Goal: Information Seeking & Learning: Learn about a topic

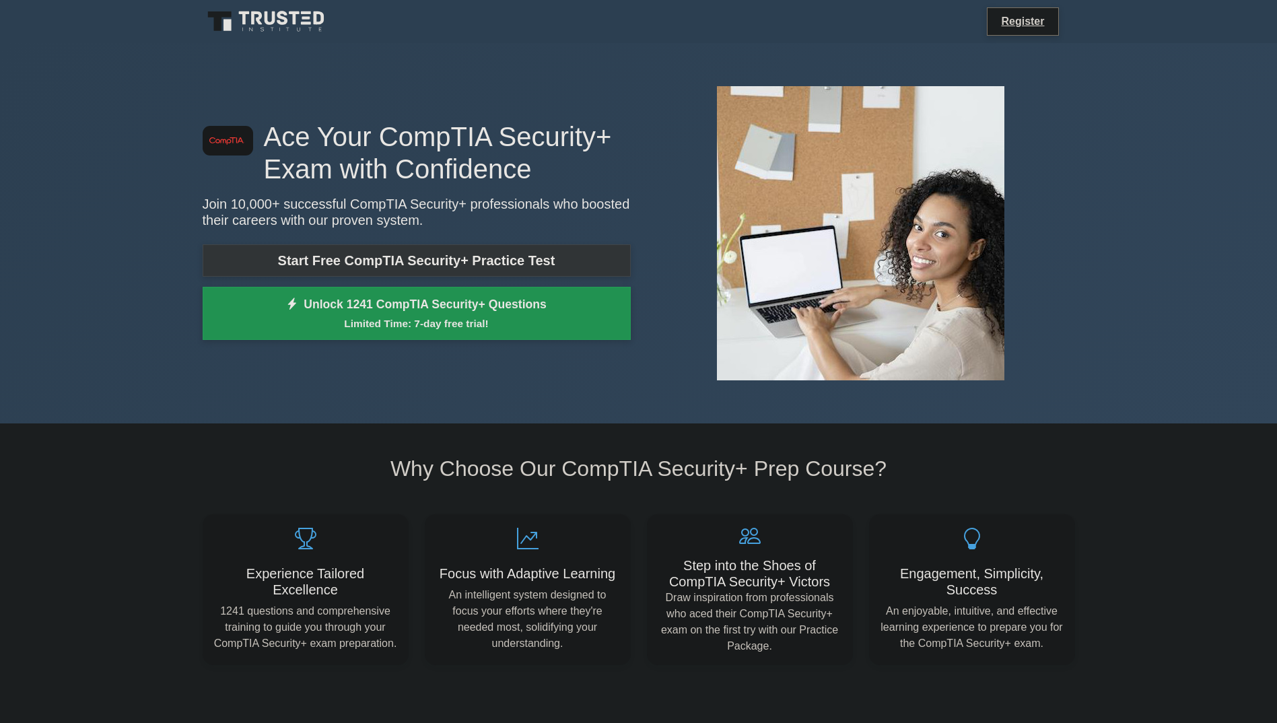
click at [392, 254] on link "Start Free CompTIA Security+ Practice Test" at bounding box center [417, 260] width 428 height 32
click at [470, 256] on link "Start Free CompTIA Security+ Practice Test" at bounding box center [417, 260] width 428 height 32
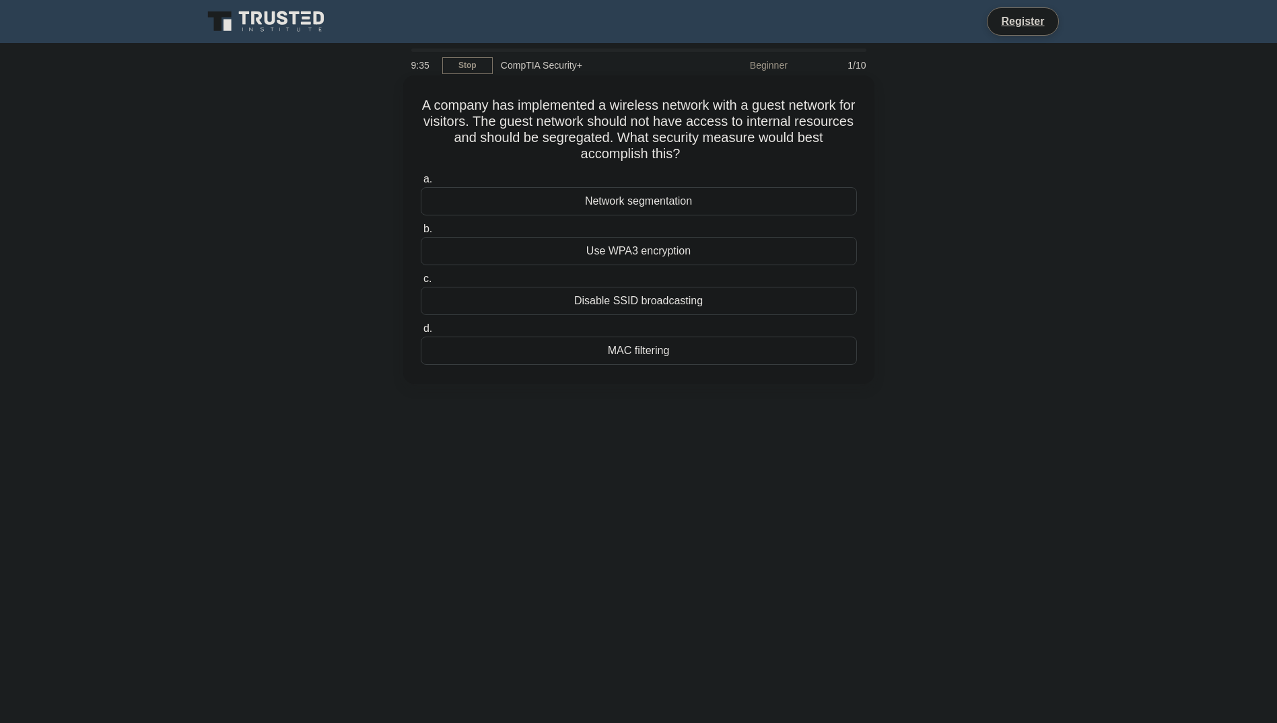
drag, startPoint x: 522, startPoint y: 120, endPoint x: 853, endPoint y: 156, distance: 333.0
click at [853, 156] on h5 "A company has implemented a wireless network with a guest network for visitors.…" at bounding box center [638, 130] width 439 height 66
click at [643, 197] on div "Network segmentation" at bounding box center [639, 201] width 436 height 28
click at [421, 184] on input "a. Network segmentation" at bounding box center [421, 179] width 0 height 9
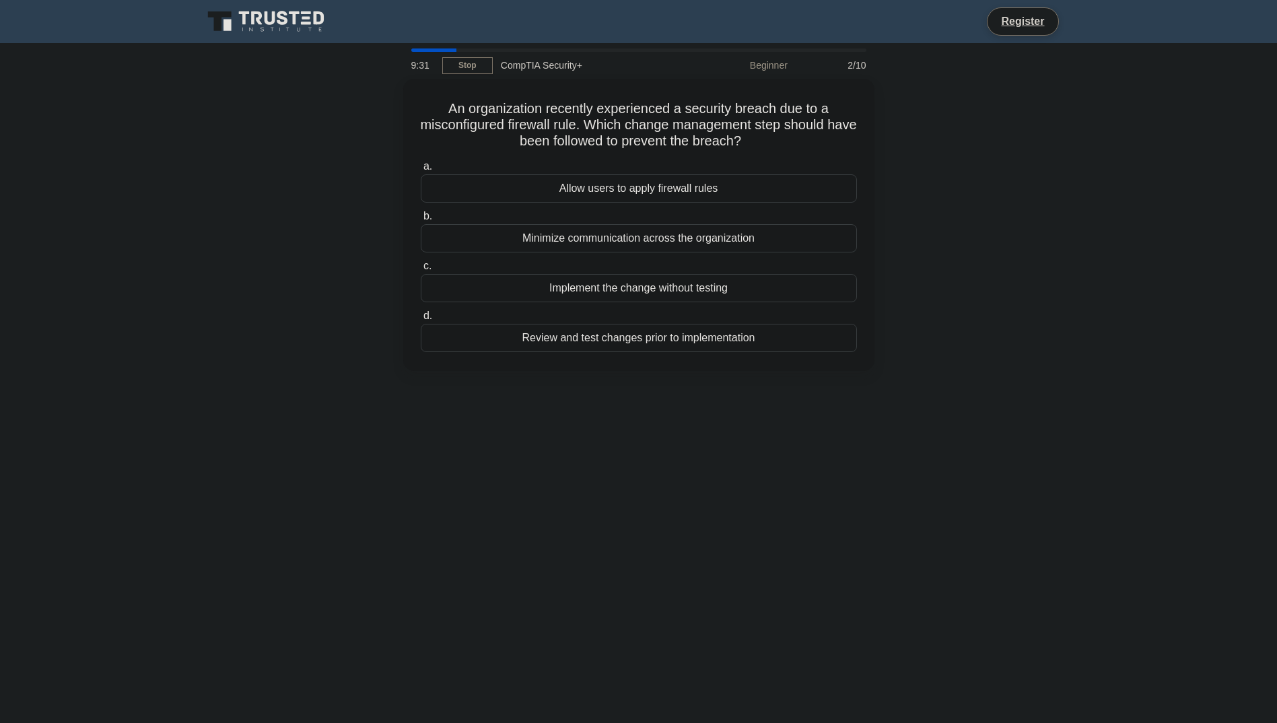
click at [299, 280] on div "An organization recently experienced a security breach due to a misconfigured f…" at bounding box center [638, 233] width 888 height 308
click at [687, 339] on div "Review and test changes prior to implementation" at bounding box center [639, 334] width 436 height 28
click at [421, 317] on input "d. Review and test changes prior to implementation" at bounding box center [421, 312] width 0 height 9
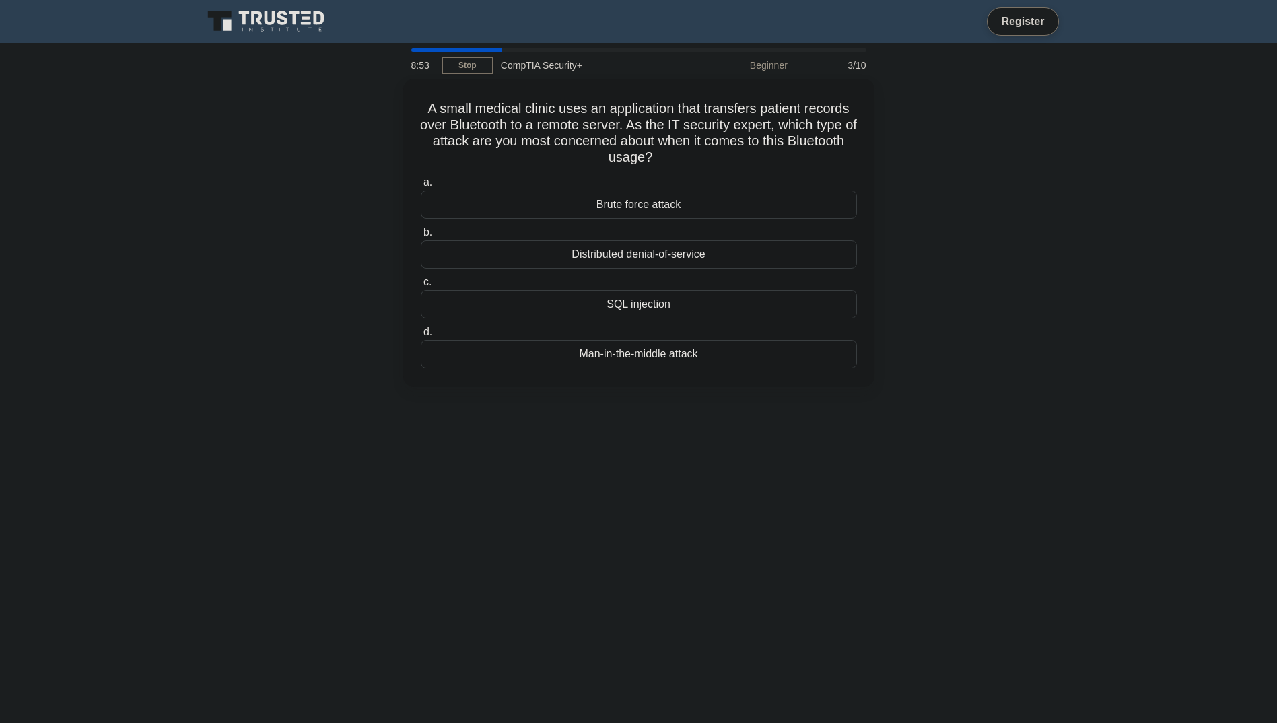
click at [249, 159] on div "A small medical clinic uses an application that transfers patient records over …" at bounding box center [638, 241] width 888 height 324
click at [324, 157] on div "A small medical clinic uses an application that transfers patient records over …" at bounding box center [638, 241] width 888 height 324
click at [674, 358] on div "Man-in-the-middle attack" at bounding box center [639, 350] width 436 height 28
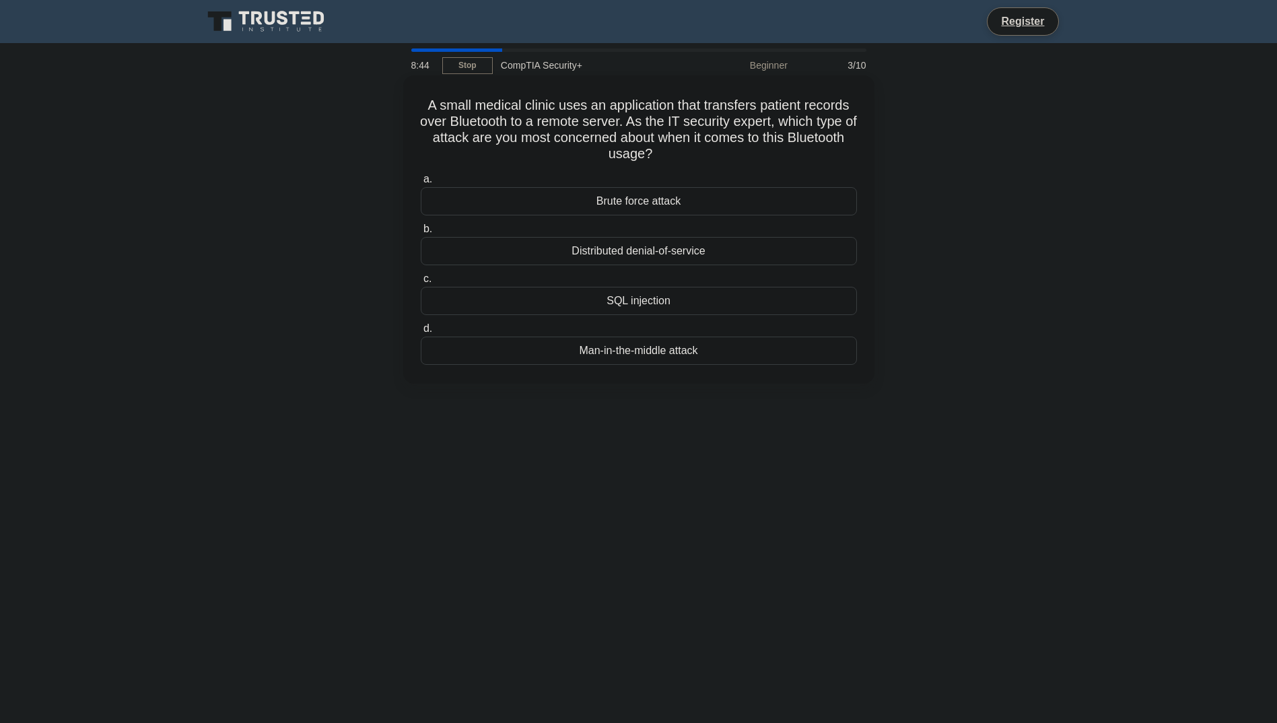
click at [421, 333] on input "d. Man-in-the-middle attack" at bounding box center [421, 328] width 0 height 9
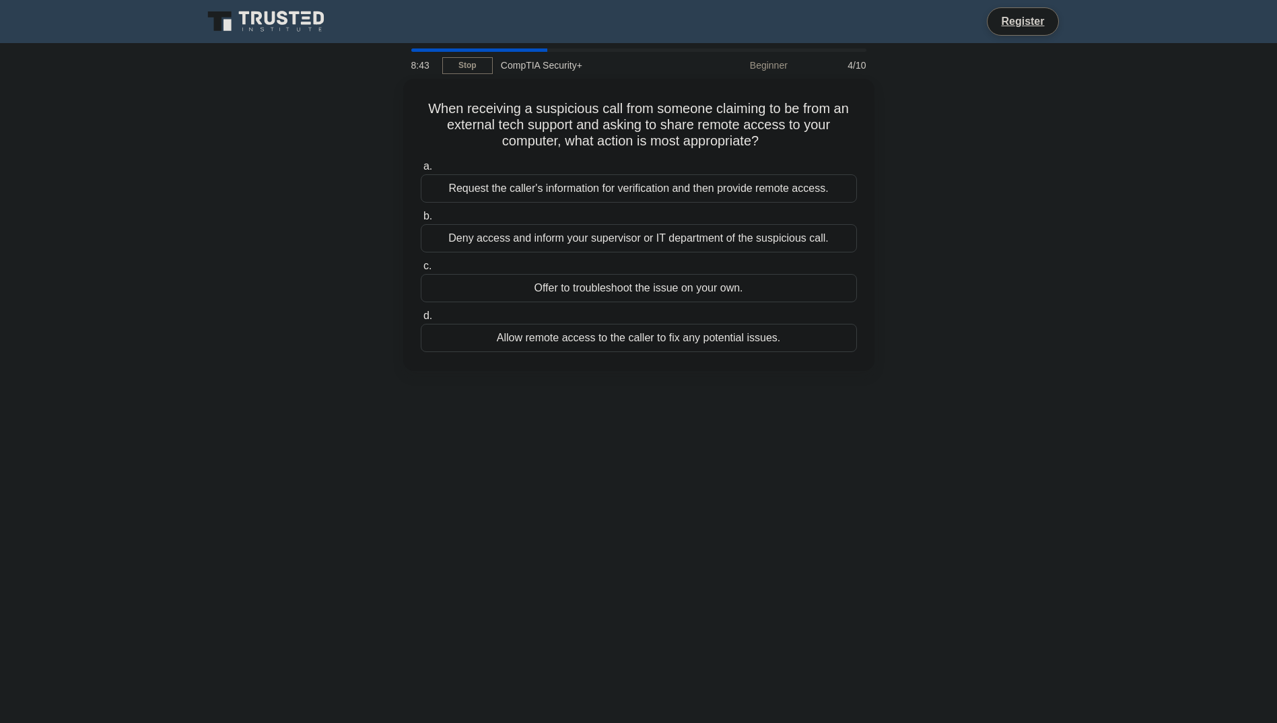
click at [376, 160] on div "When receiving a suspicious call from someone claiming to be from an external t…" at bounding box center [638, 233] width 888 height 308
click at [398, 169] on div "When receiving a suspicious call from someone claiming to be from an external t…" at bounding box center [638, 233] width 888 height 308
click at [680, 228] on div "Deny access and inform your supervisor or IT department of the suspicious call." at bounding box center [639, 235] width 436 height 28
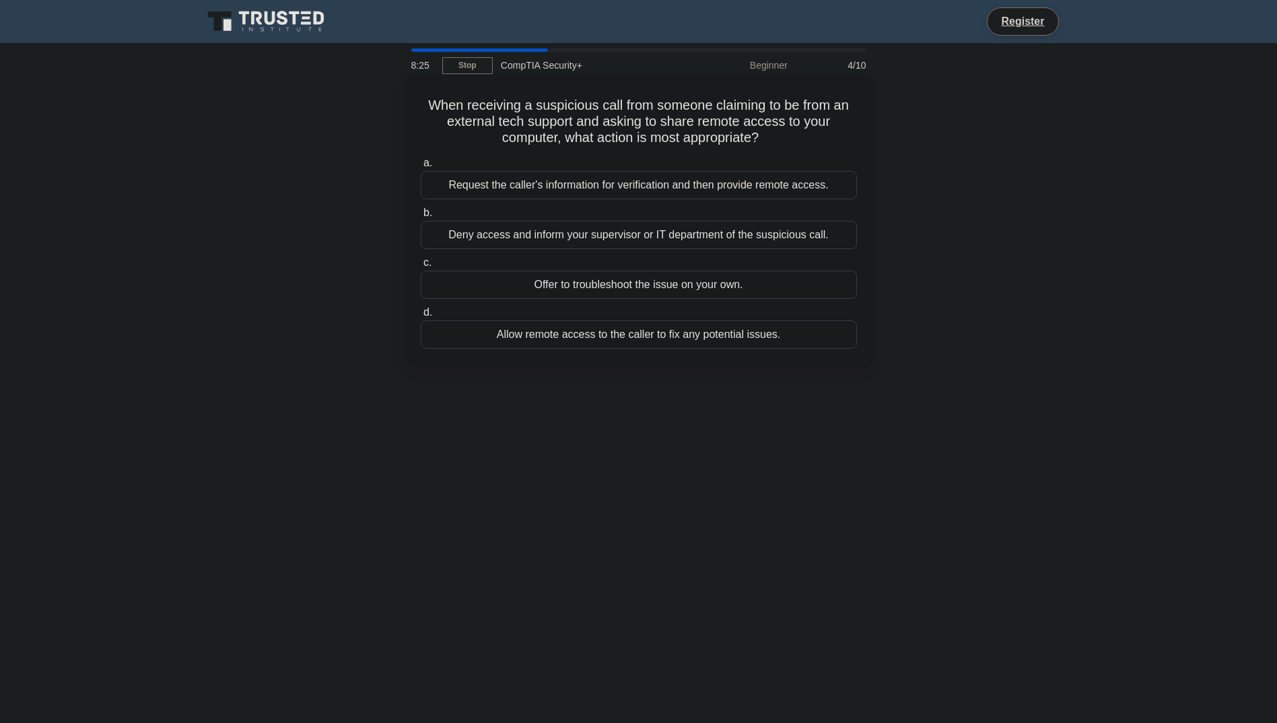
click at [421, 217] on input "b. Deny access and inform your supervisor or IT department of the suspicious ca…" at bounding box center [421, 213] width 0 height 9
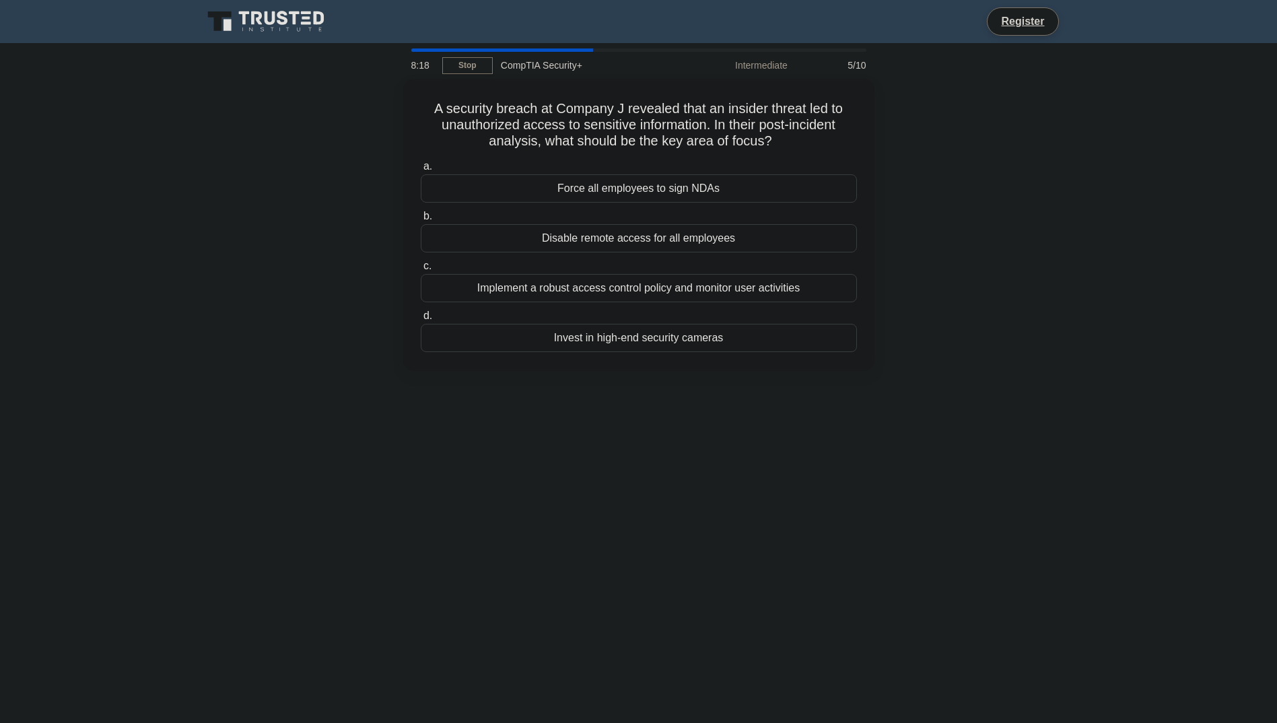
click at [199, 217] on div "A security breach at Company J revealed that an insider threat led to unauthori…" at bounding box center [638, 233] width 888 height 308
click at [679, 237] on div "Disable remote access for all employees" at bounding box center [639, 235] width 436 height 28
click at [421, 217] on input "b. Disable remote access for all employees" at bounding box center [421, 213] width 0 height 9
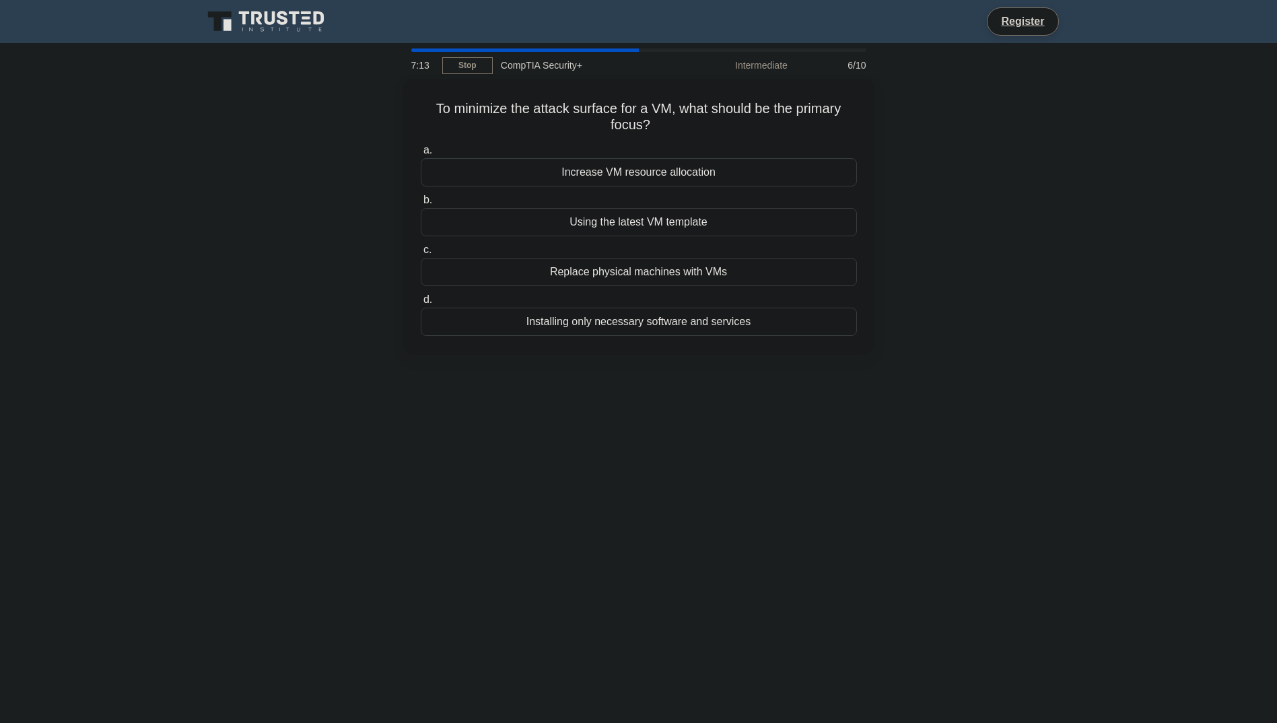
click at [345, 266] on div "To minimize the attack surface for a VM, what should be the primary focus? .spi…" at bounding box center [638, 225] width 888 height 292
click at [632, 328] on div "Installing only necessary software and services" at bounding box center [639, 318] width 436 height 28
click at [421, 301] on input "d. Installing only necessary software and services" at bounding box center [421, 296] width 0 height 9
click at [365, 219] on div "A large mall is looking for ways to deter criminals from targeting its vast par…" at bounding box center [638, 225] width 888 height 292
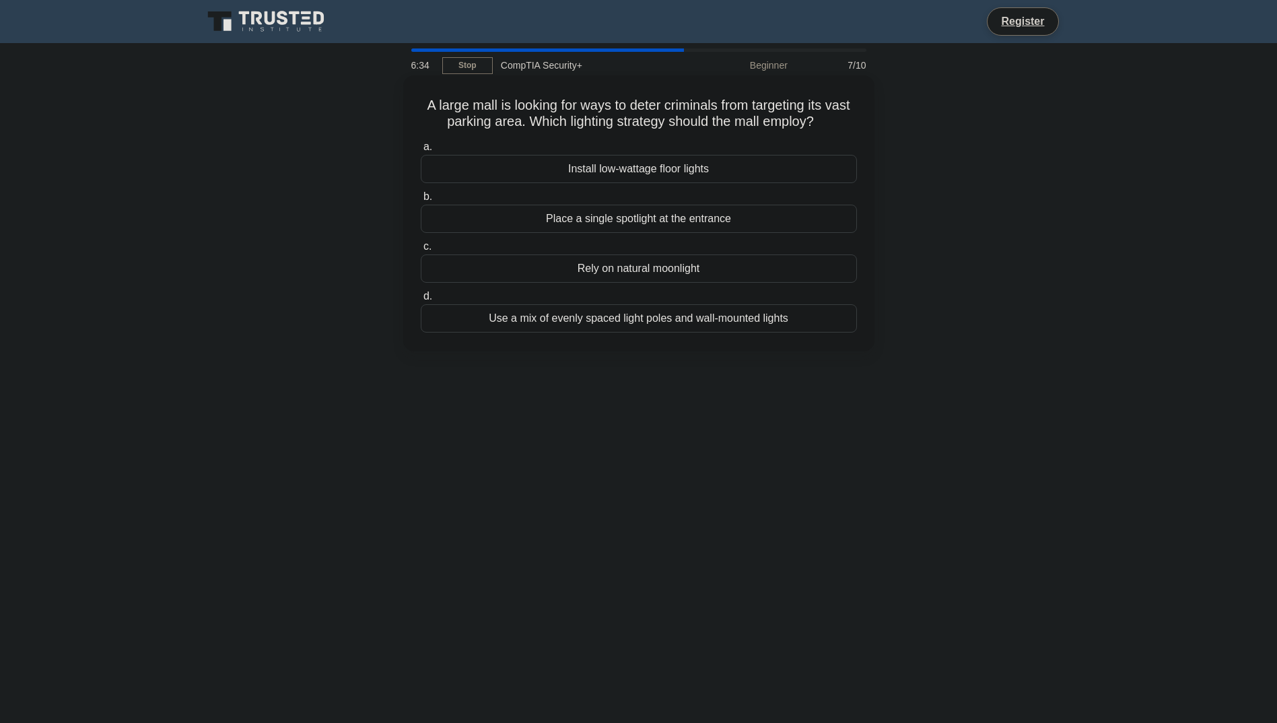
click at [697, 330] on div "Use a mix of evenly spaced light poles and wall-mounted lights" at bounding box center [639, 318] width 436 height 28
click at [421, 301] on input "d. Use a mix of evenly spaced light poles and wall-mounted lights" at bounding box center [421, 296] width 0 height 9
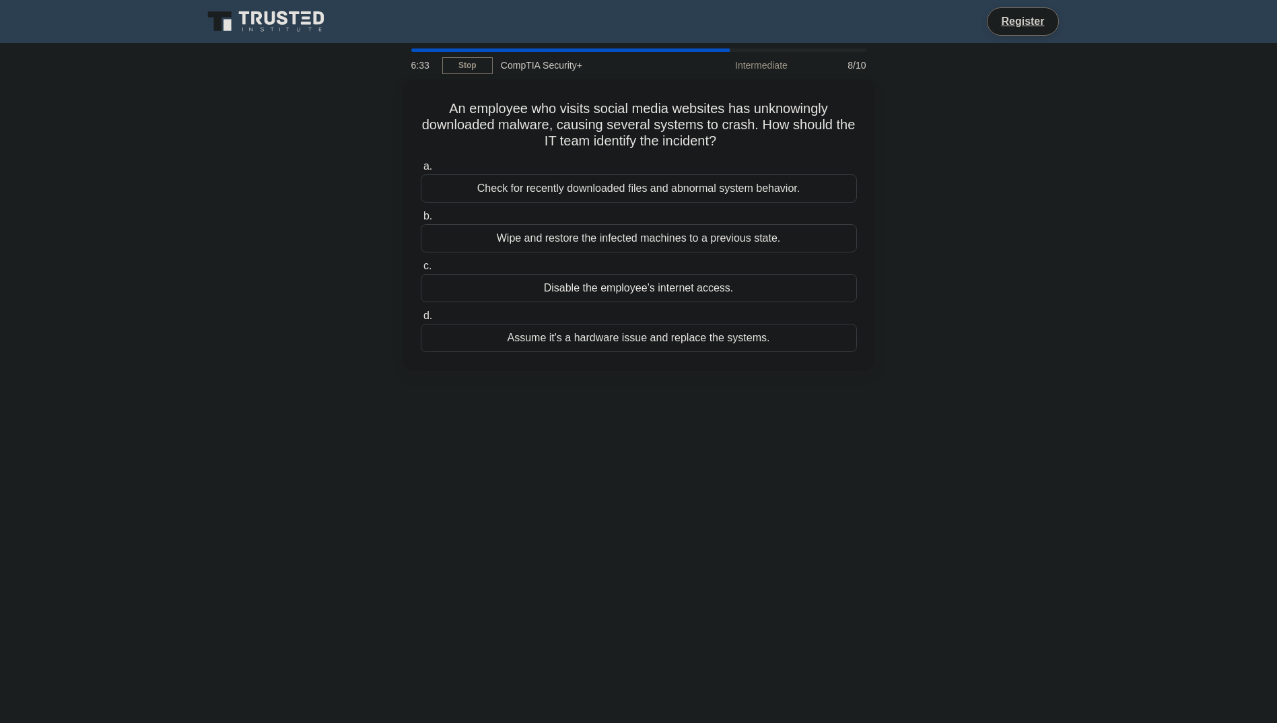
click at [276, 210] on div "An employee who visits social media websites has unknowingly downloaded malware…" at bounding box center [638, 233] width 888 height 308
click at [309, 218] on div "An employee who visits social media websites has unknowingly downloaded malware…" at bounding box center [638, 233] width 888 height 308
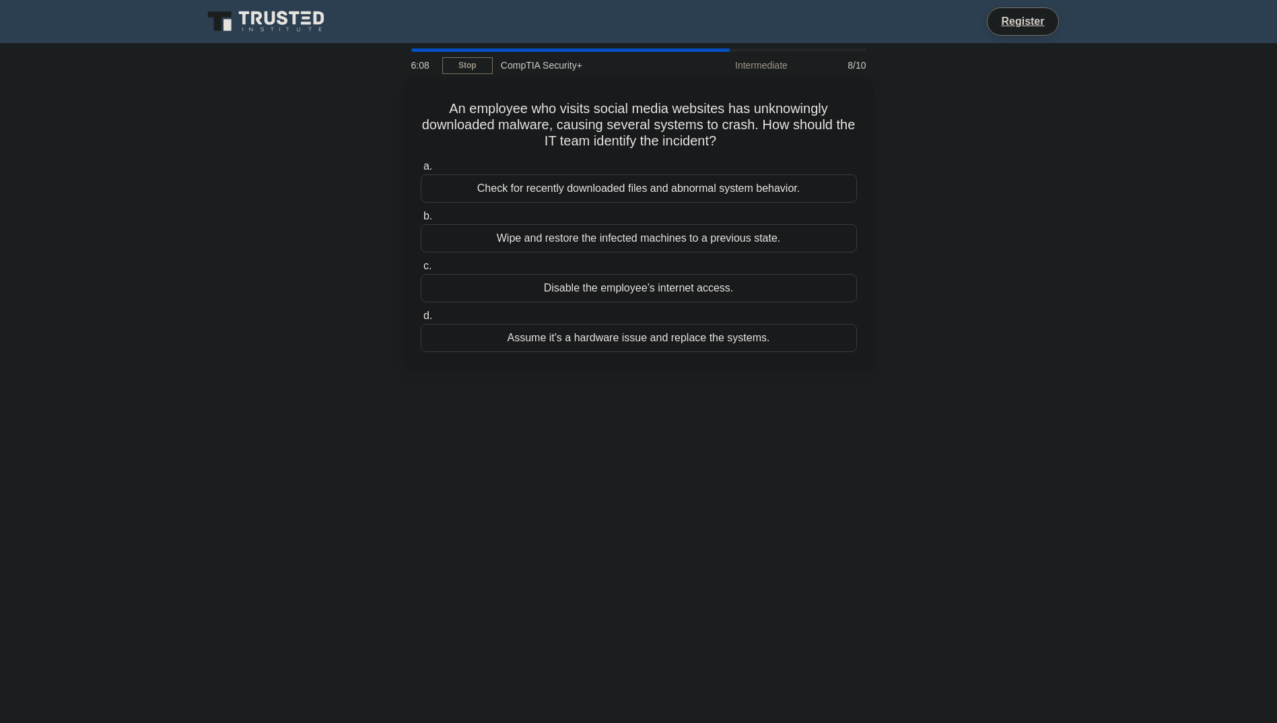
click at [309, 218] on div "An employee who visits social media websites has unknowingly downloaded malware…" at bounding box center [638, 233] width 888 height 308
click at [595, 193] on div "Check for recently downloaded files and abnormal system behavior." at bounding box center [639, 185] width 436 height 28
click at [421, 168] on input "a. Check for recently downloaded files and abnormal system behavior." at bounding box center [421, 163] width 0 height 9
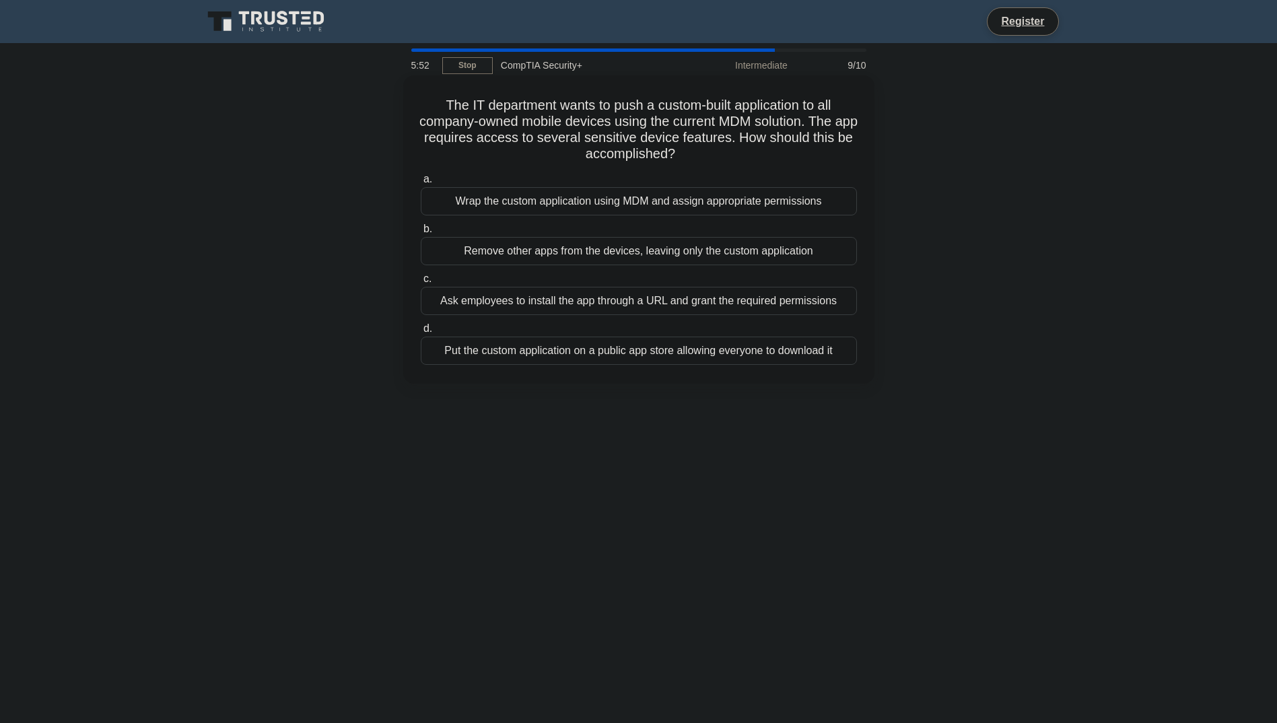
drag, startPoint x: 785, startPoint y: 104, endPoint x: 861, endPoint y: 152, distance: 89.8
click at [861, 152] on div "The IT department wants to push a custom-built application to all company-owned…" at bounding box center [638, 229] width 460 height 297
drag, startPoint x: 861, startPoint y: 152, endPoint x: 835, endPoint y: 152, distance: 25.6
click at [835, 152] on h5 "The IT department wants to push a custom-built application to all company-owned…" at bounding box center [638, 130] width 439 height 66
click at [361, 172] on div "The IT department wants to push a custom-built application to all company-owned…" at bounding box center [638, 241] width 888 height 324
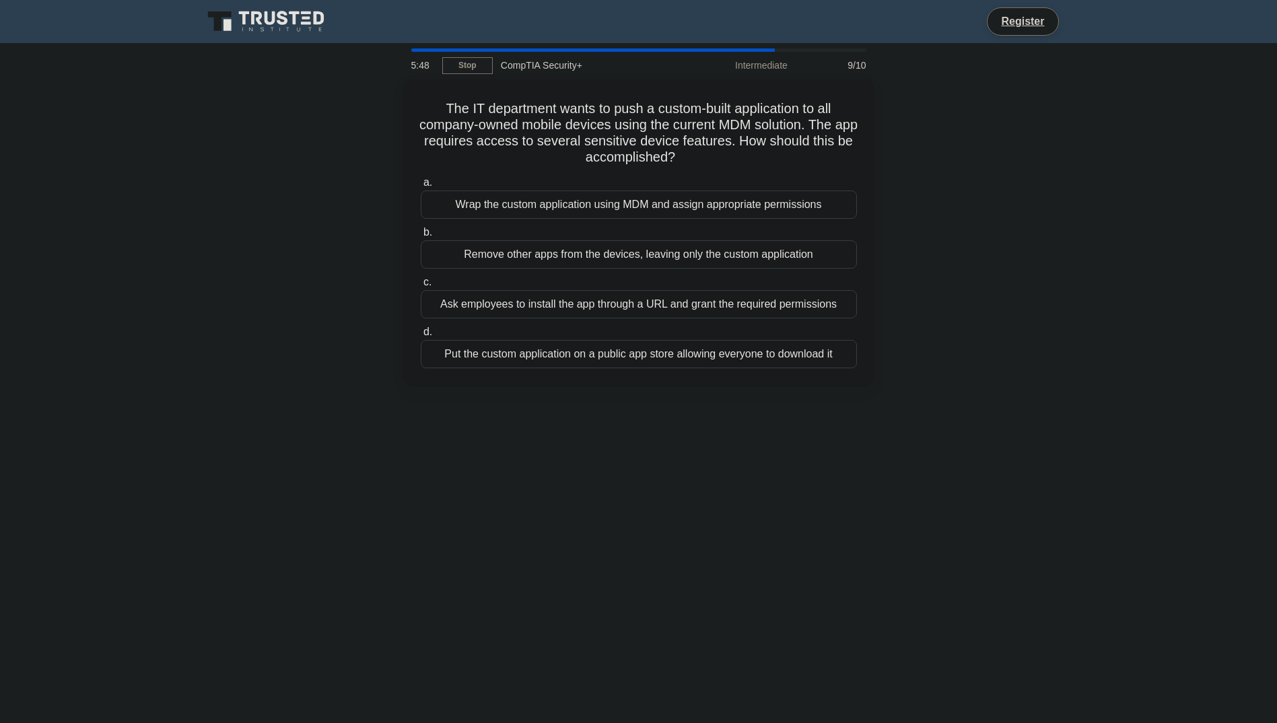
click at [361, 172] on div "The IT department wants to push a custom-built application to all company-owned…" at bounding box center [638, 241] width 888 height 324
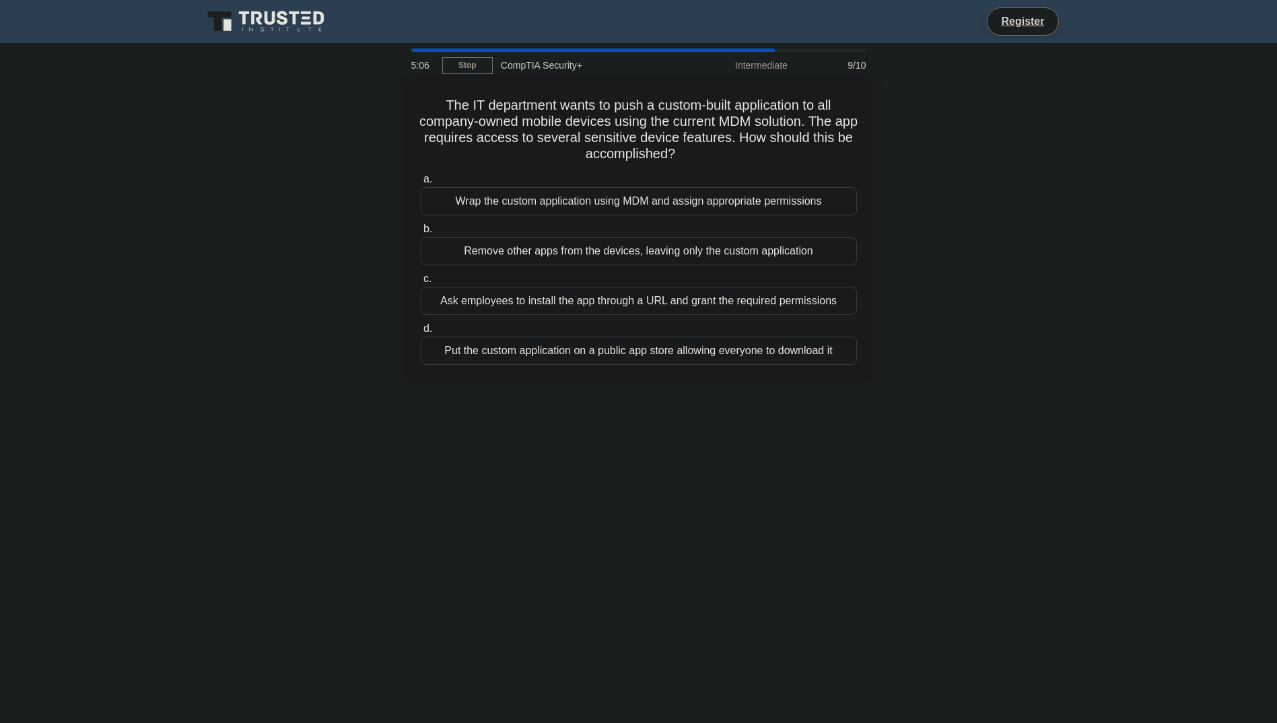
click at [559, 199] on div "Wrap the custom application using MDM and assign appropriate permissions" at bounding box center [639, 201] width 436 height 28
click at [421, 184] on input "a. Wrap the custom application using MDM and assign appropriate permissions" at bounding box center [421, 179] width 0 height 9
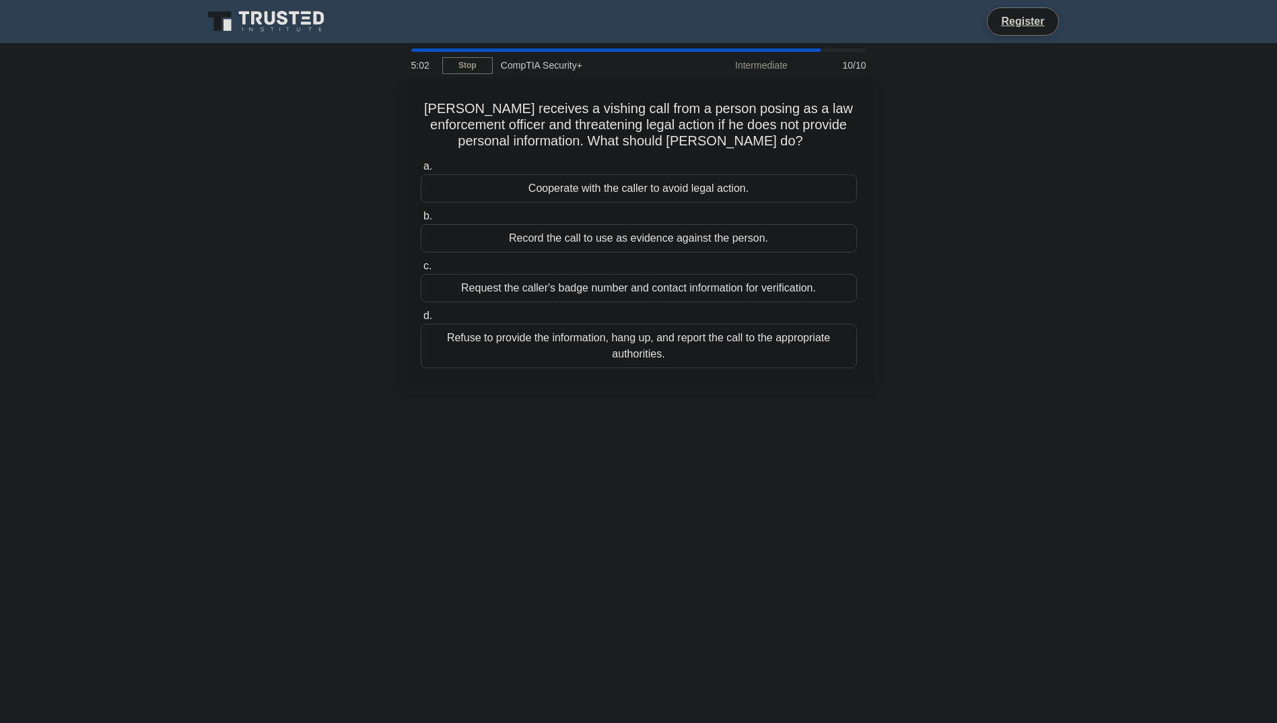
click at [306, 210] on div "John receives a vishing call from a person posing as a law enforcement officer …" at bounding box center [638, 241] width 888 height 324
click at [308, 209] on div "John receives a vishing call from a person posing as a law enforcement officer …" at bounding box center [638, 241] width 888 height 324
click at [746, 347] on div "Refuse to provide the information, hang up, and report the call to the appropri…" at bounding box center [639, 342] width 436 height 44
click at [421, 317] on input "d. Refuse to provide the information, hang up, and report the call to the appro…" at bounding box center [421, 312] width 0 height 9
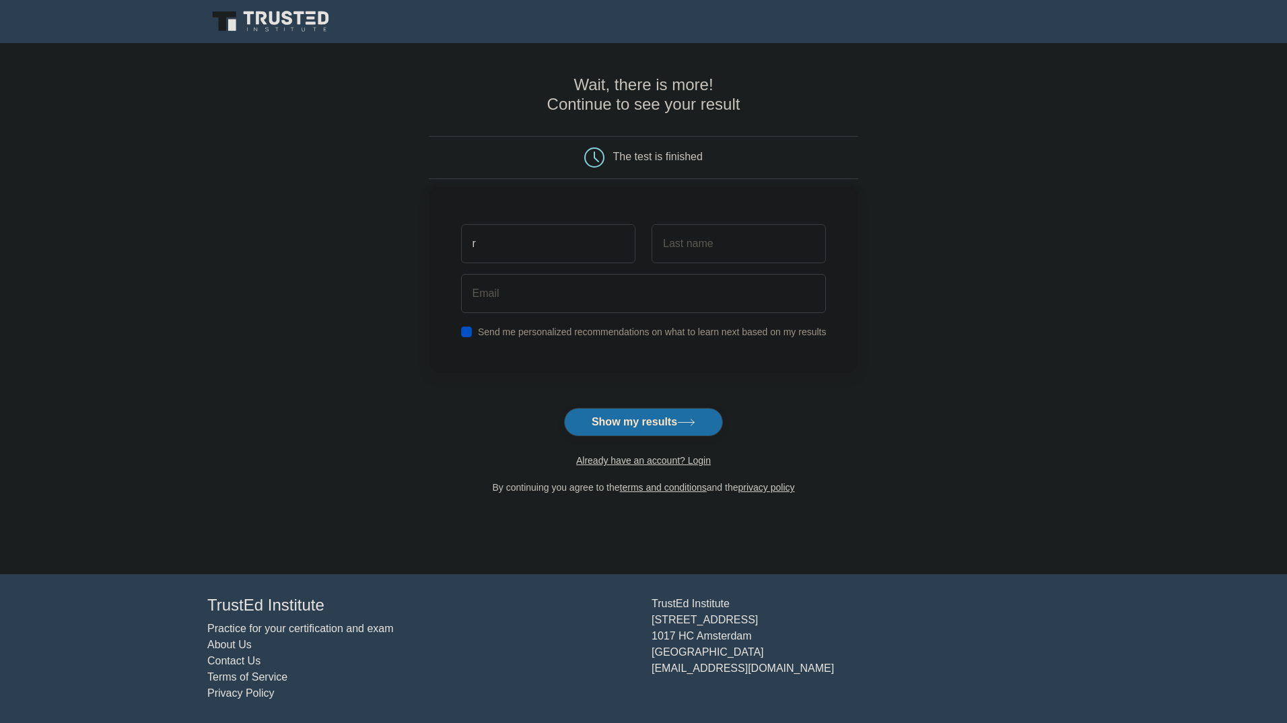
type input "r"
type input "c"
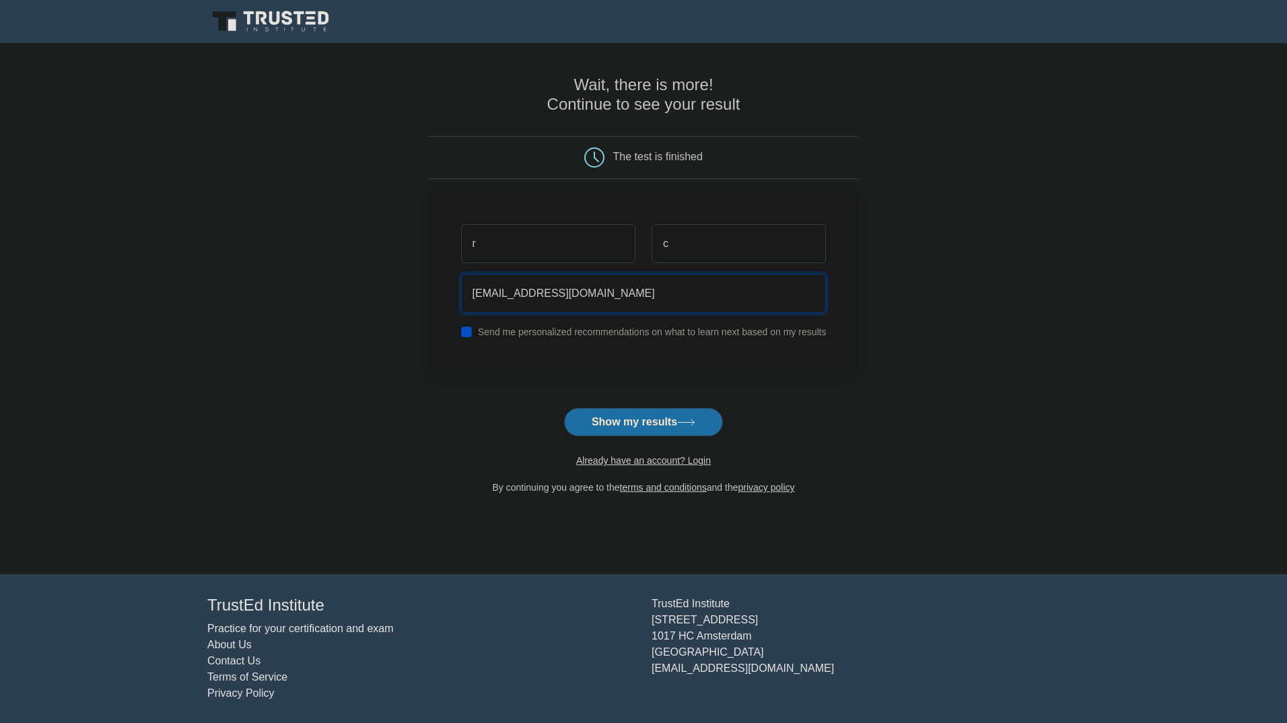
type input "gamemaster12321@gmail.com"
drag, startPoint x: 544, startPoint y: 238, endPoint x: 458, endPoint y: 240, distance: 86.2
click at [439, 240] on div "r c gamemaster12321@gmail.com Send me personalized recommendations on what to l…" at bounding box center [644, 279] width 430 height 186
type input "g"
click at [807, 252] on input "c" at bounding box center [738, 243] width 174 height 39
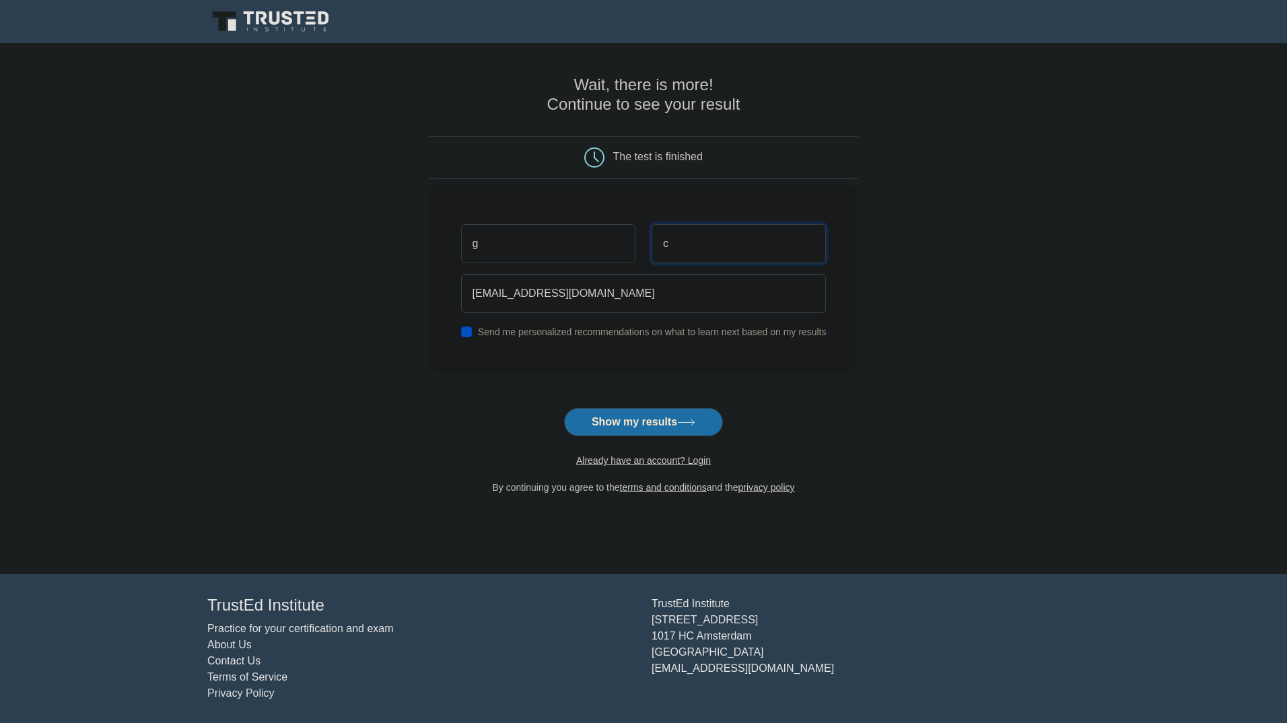
drag, startPoint x: 613, startPoint y: 247, endPoint x: 547, endPoint y: 247, distance: 66.0
click at [547, 247] on div "g c" at bounding box center [644, 244] width 382 height 50
type input "m"
click at [569, 327] on label "Send me personalized recommendations on what to learn next based on my results" at bounding box center [652, 331] width 349 height 11
click at [468, 336] on input "checkbox" at bounding box center [466, 331] width 11 height 11
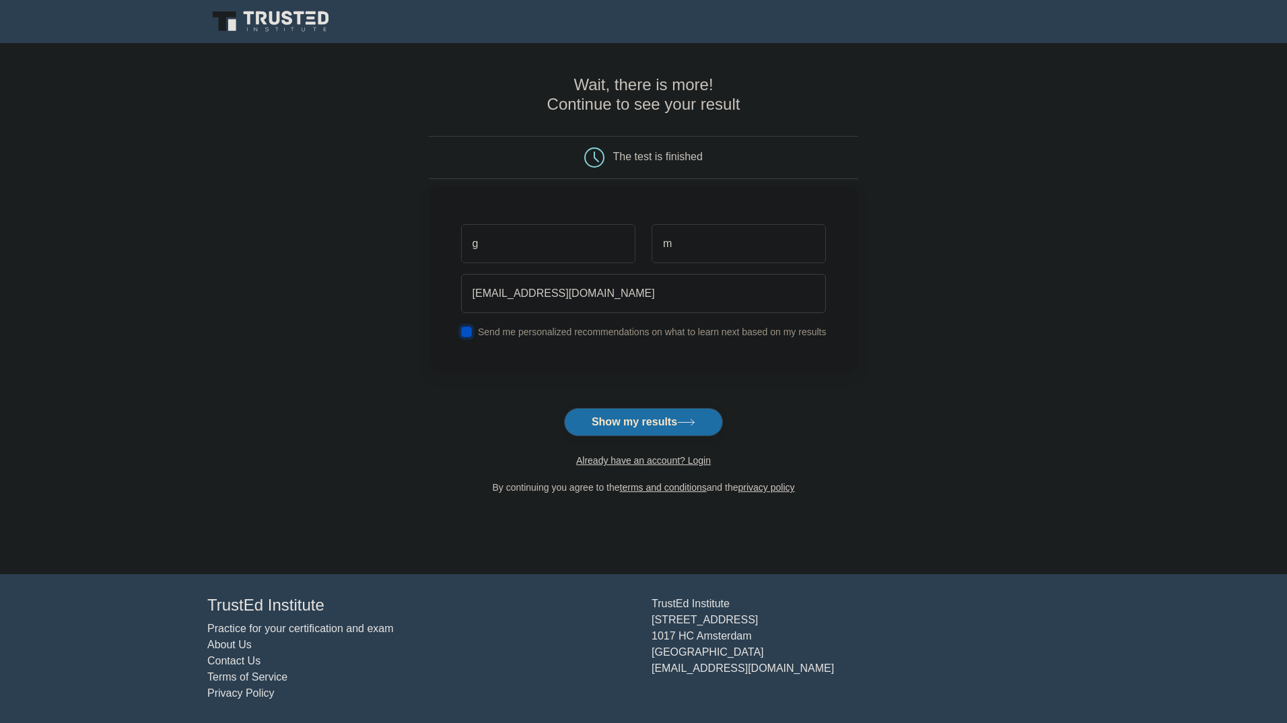
checkbox input "false"
click at [600, 411] on button "Show my results" at bounding box center [643, 422] width 159 height 28
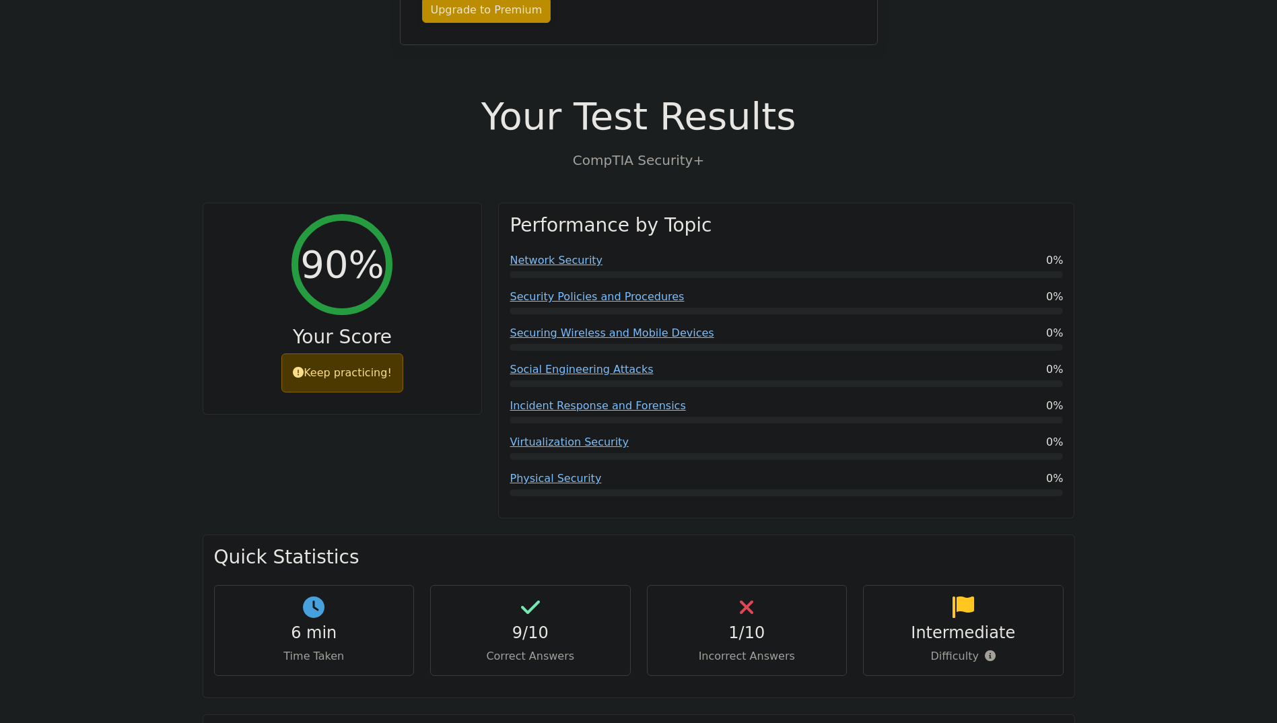
scroll to position [269, 0]
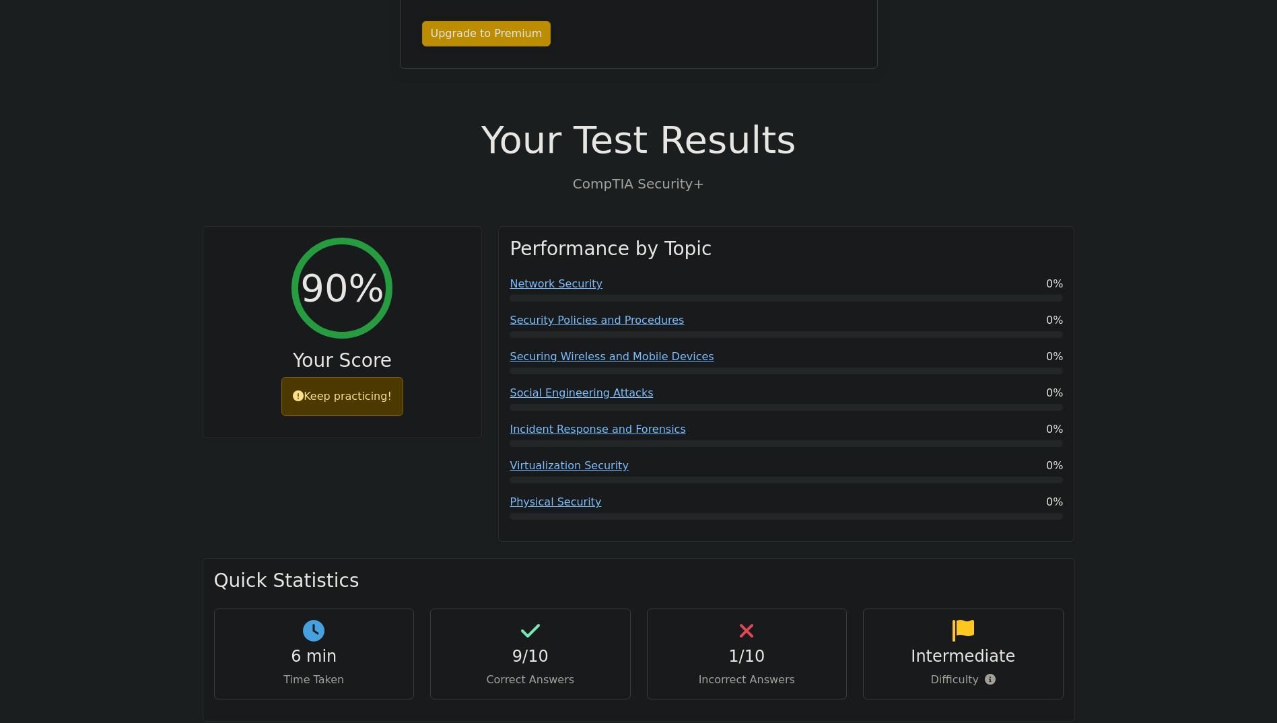
click at [388, 377] on div "Keep practicing!" at bounding box center [342, 396] width 122 height 39
click at [303, 387] on icon at bounding box center [298, 392] width 11 height 11
